Goal: Task Accomplishment & Management: Use online tool/utility

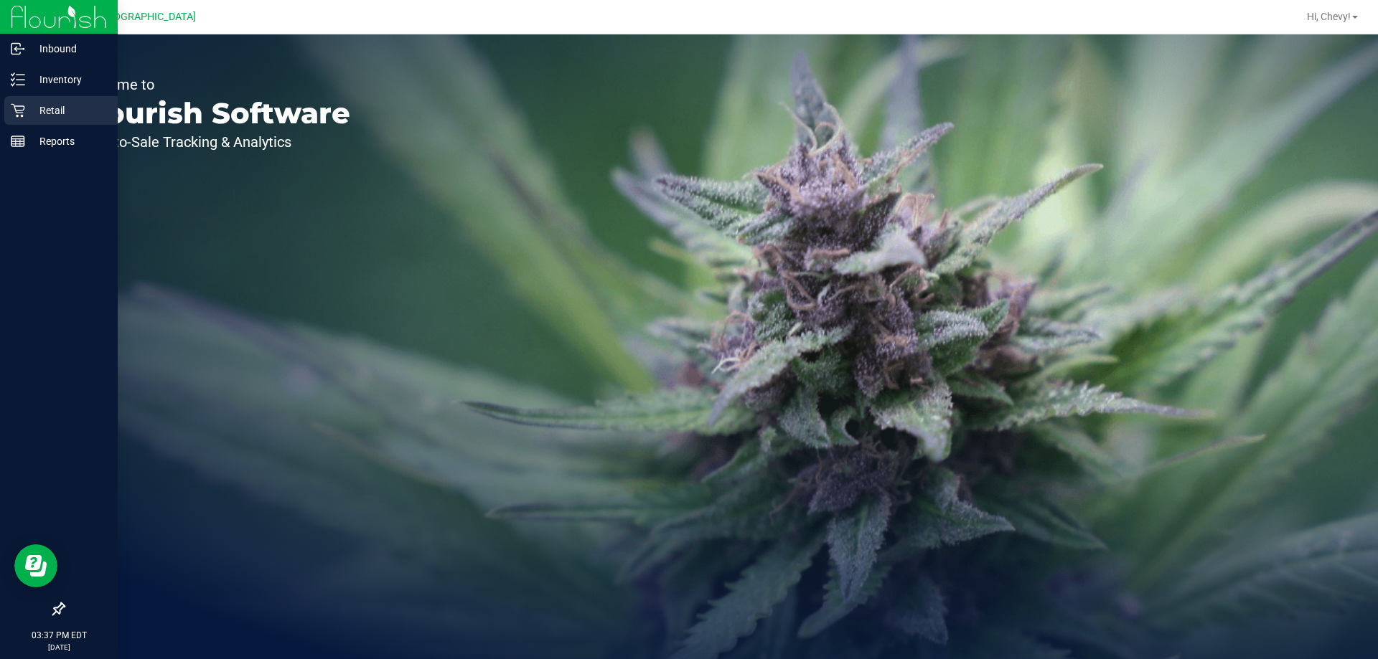
click at [27, 101] on div "Retail" at bounding box center [60, 110] width 113 height 29
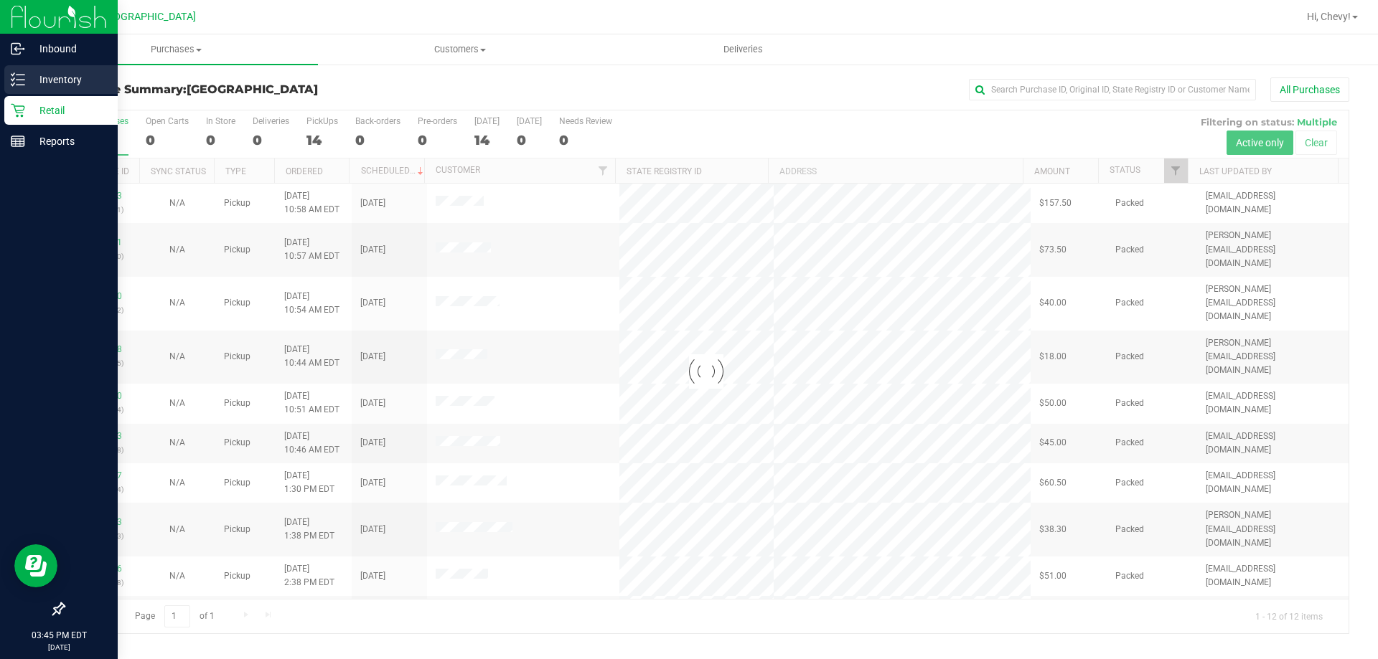
click at [23, 89] on div "Inventory" at bounding box center [60, 79] width 113 height 29
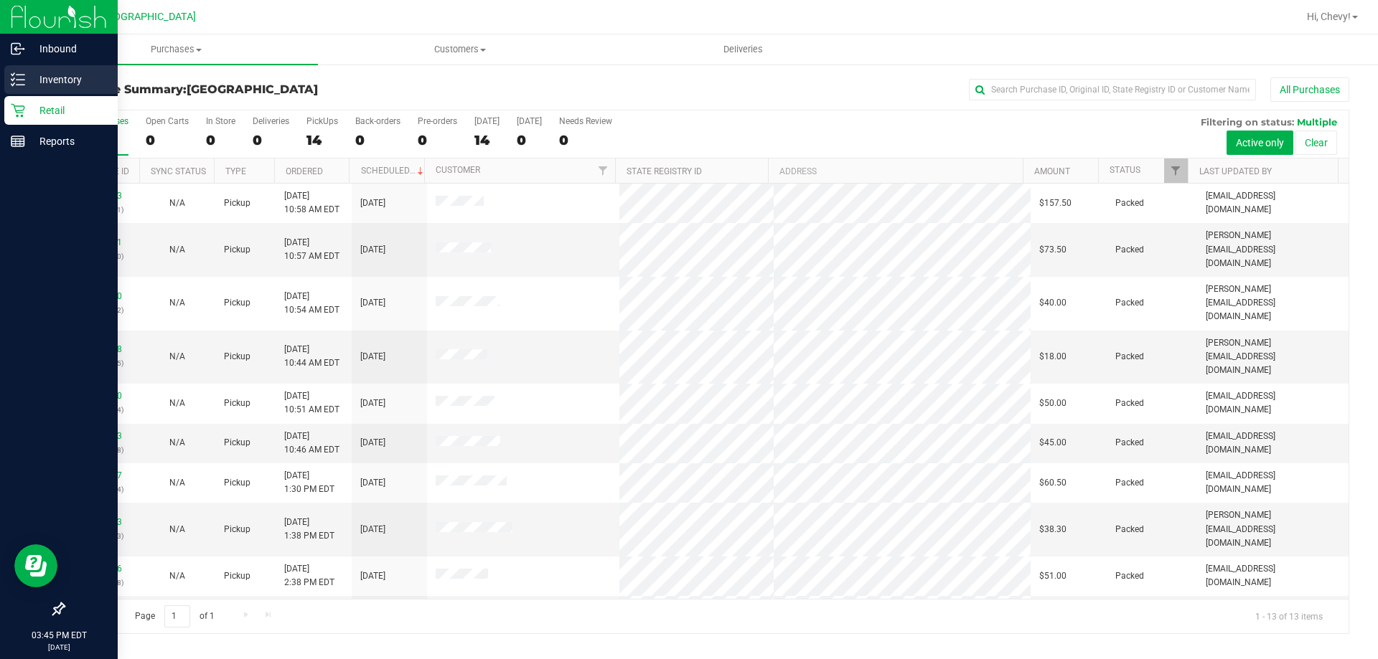
click at [27, 83] on p "Inventory" at bounding box center [68, 79] width 86 height 17
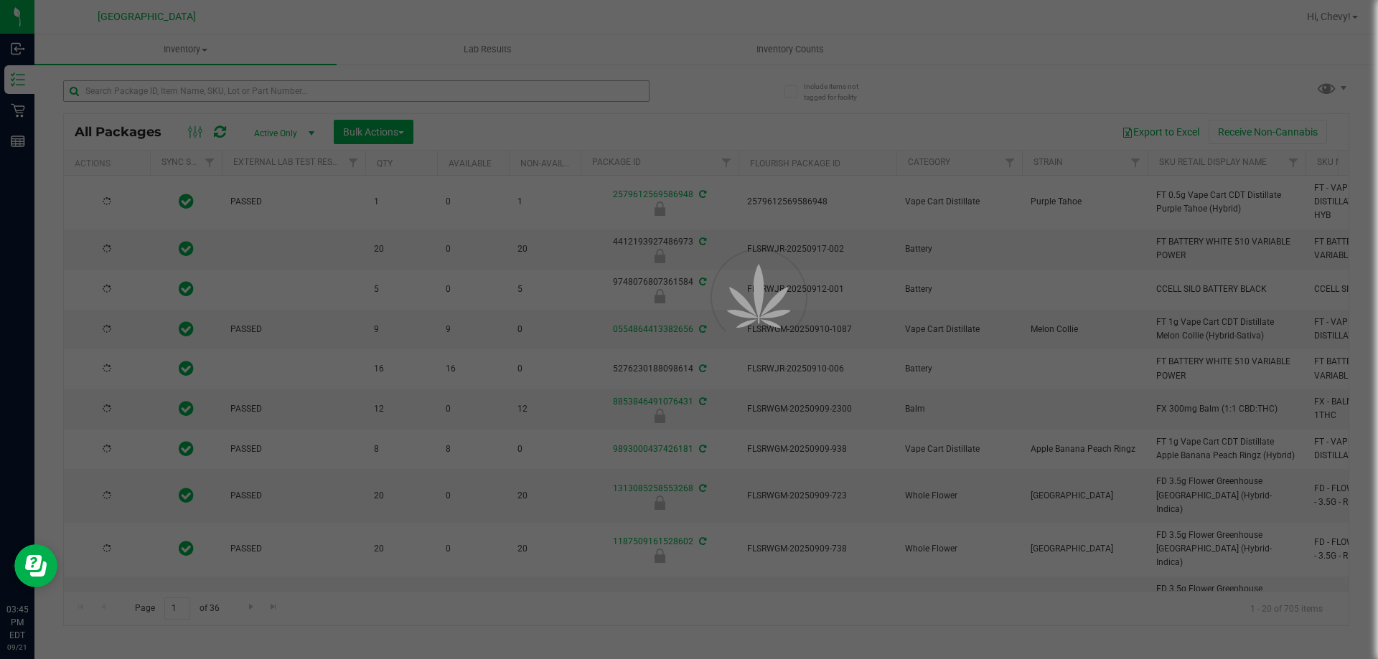
click at [319, 93] on div at bounding box center [689, 329] width 1378 height 659
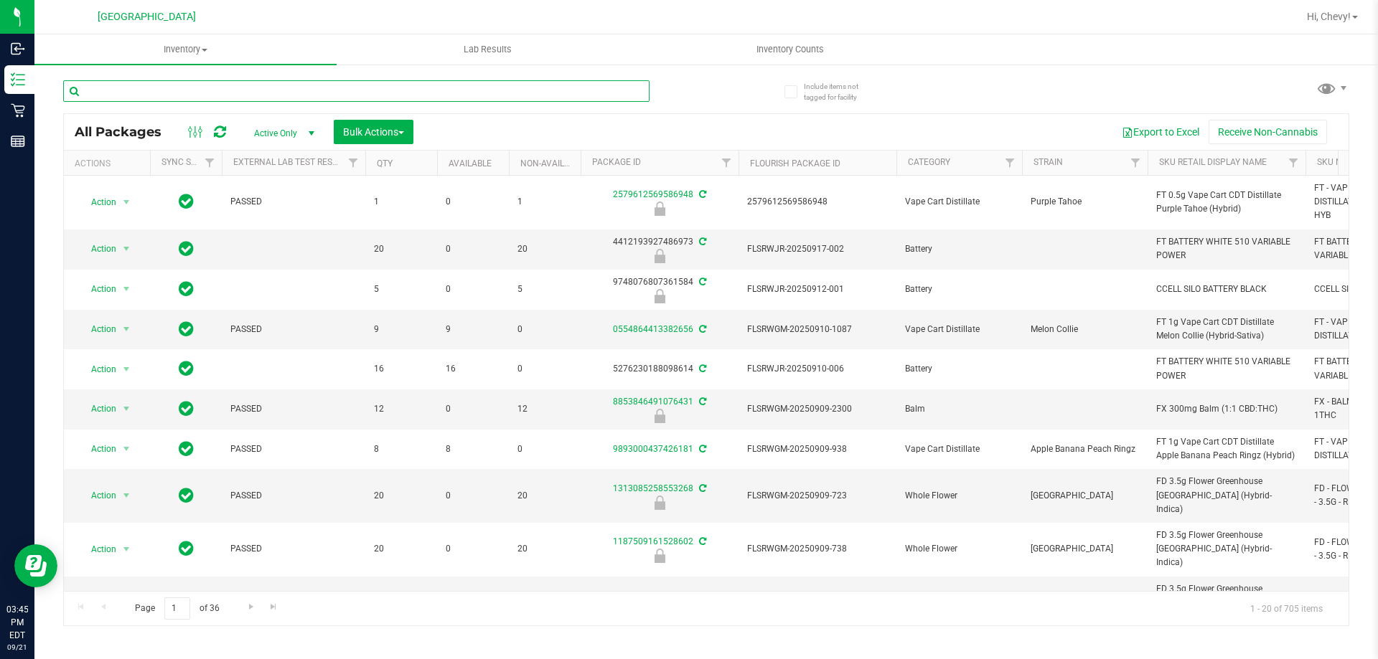
click at [319, 93] on input "text" at bounding box center [356, 91] width 586 height 22
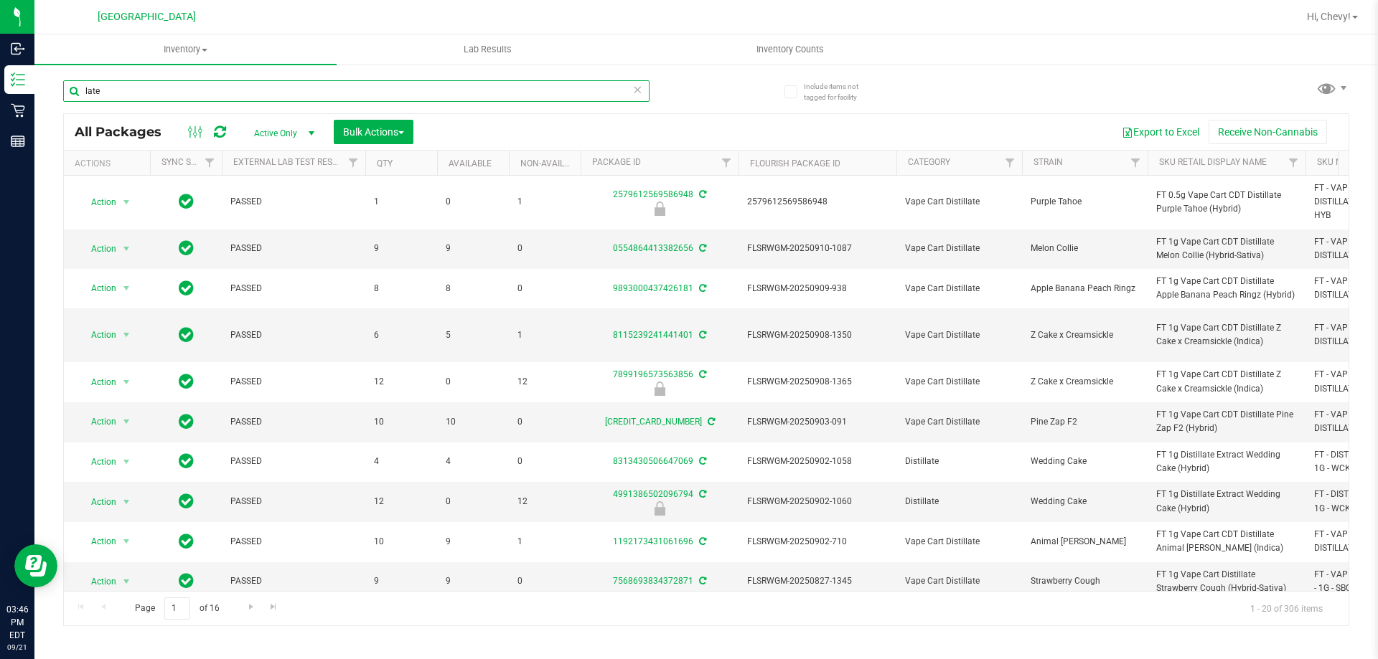
click at [114, 95] on input "late" at bounding box center [356, 91] width 586 height 22
type input "l"
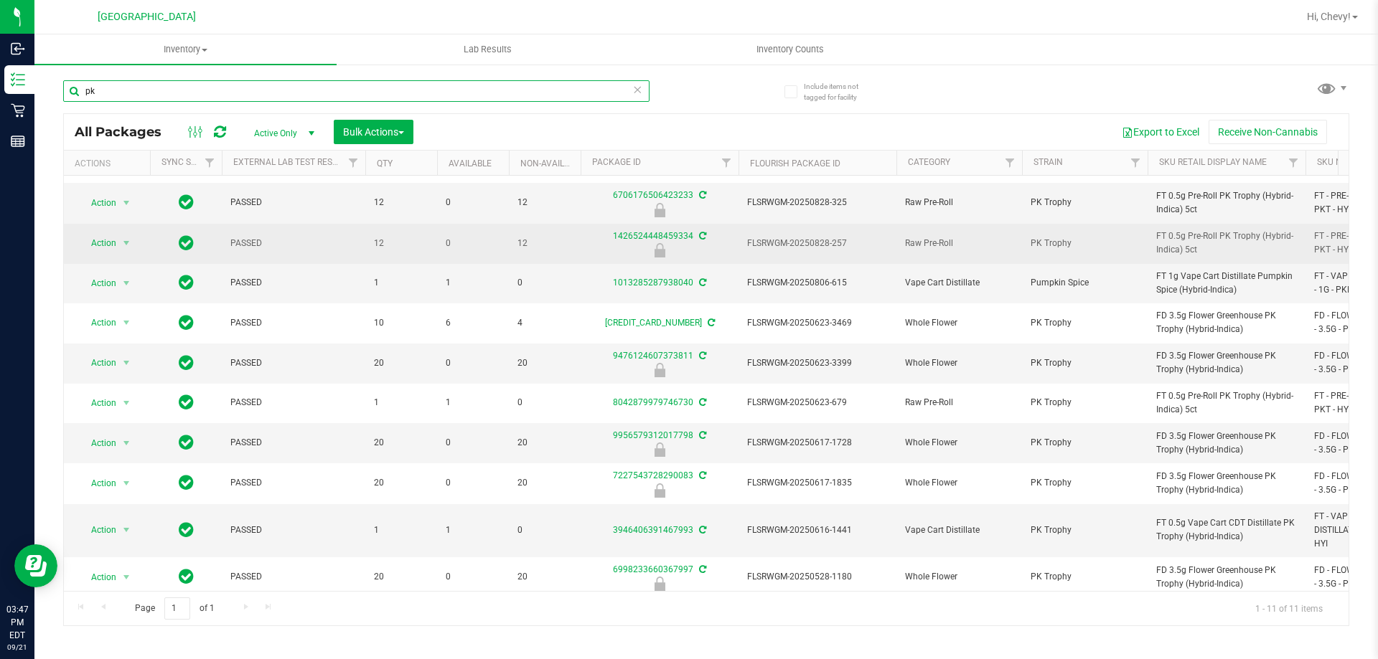
scroll to position [49, 0]
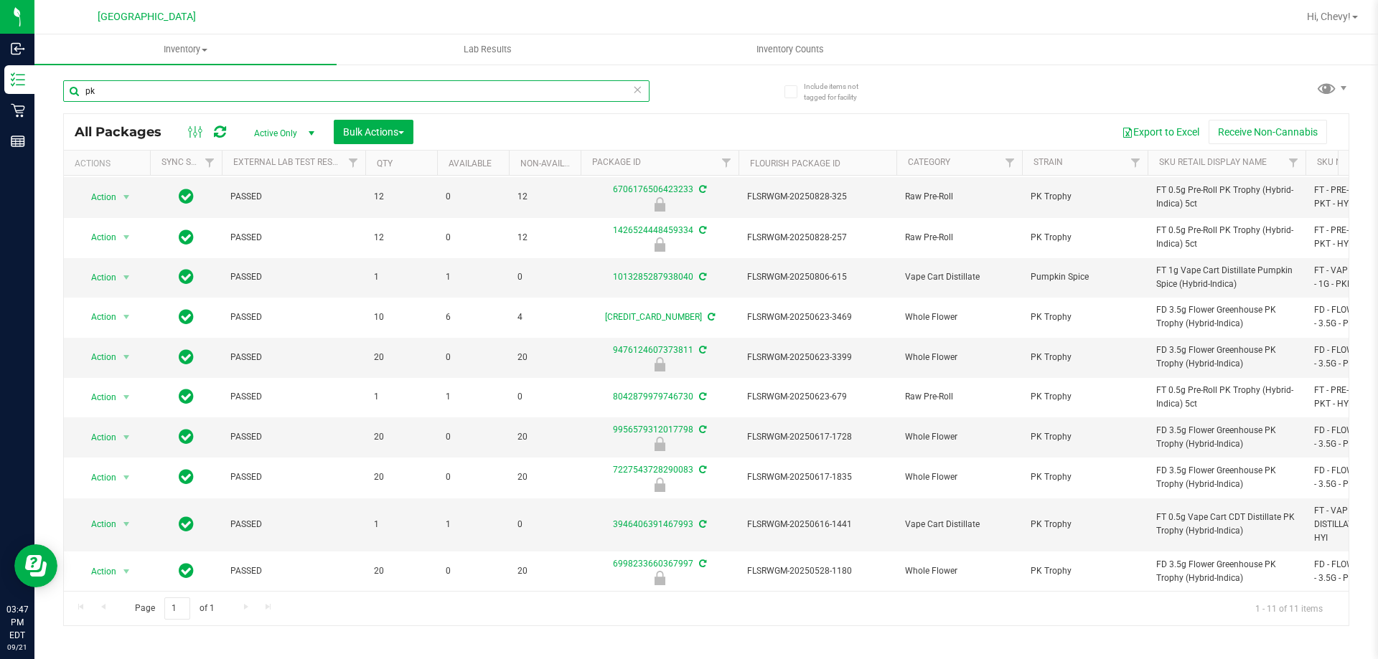
click at [128, 83] on input "pk" at bounding box center [356, 91] width 586 height 22
type input "p"
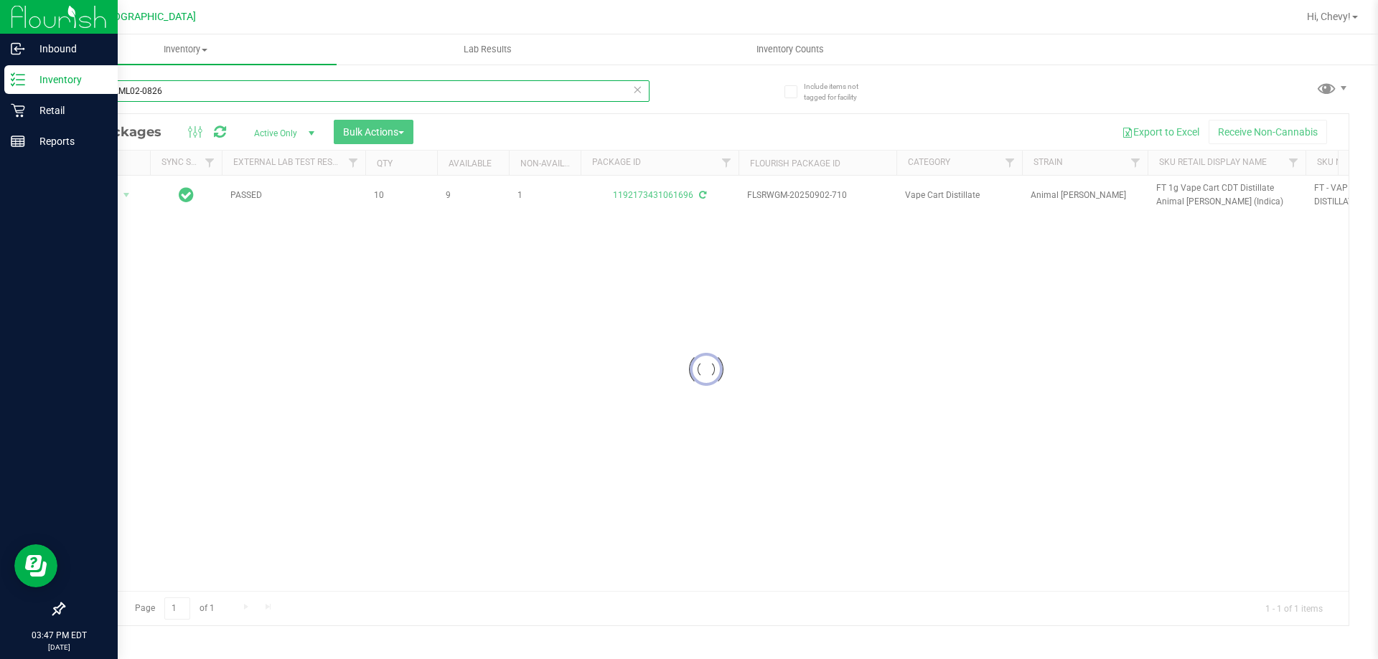
type input "AUG25AML02-0826"
